Goal: Transaction & Acquisition: Purchase product/service

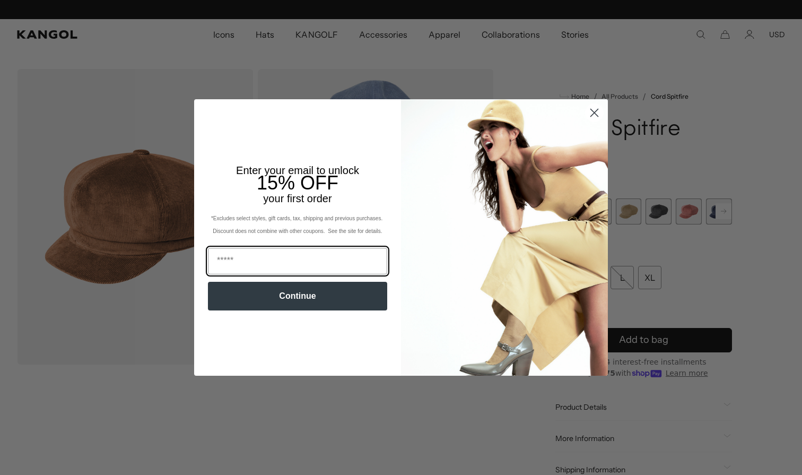
scroll to position [0, 219]
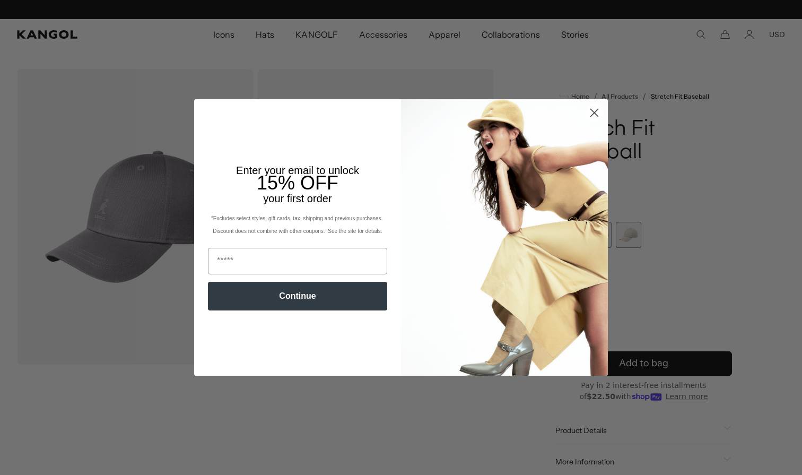
scroll to position [0, 219]
